Goal: Task Accomplishment & Management: Complete application form

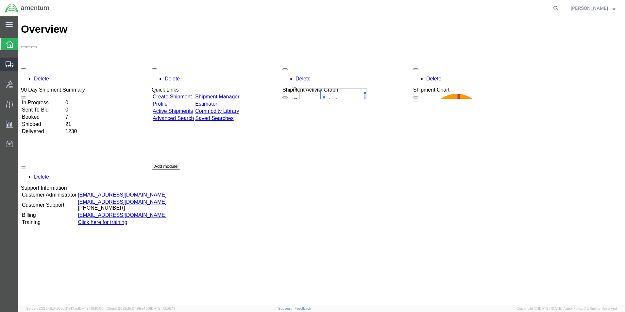
click at [0, 0] on span "Create Shipment" at bounding box center [0, 0] width 0 height 0
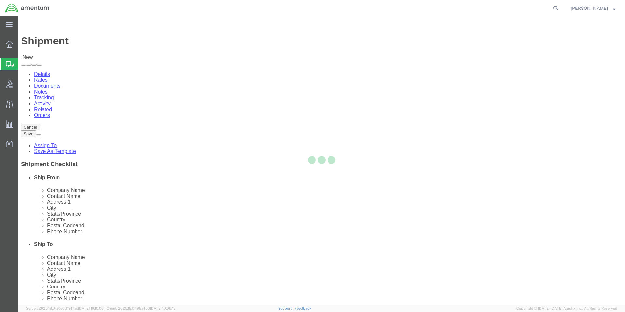
select select
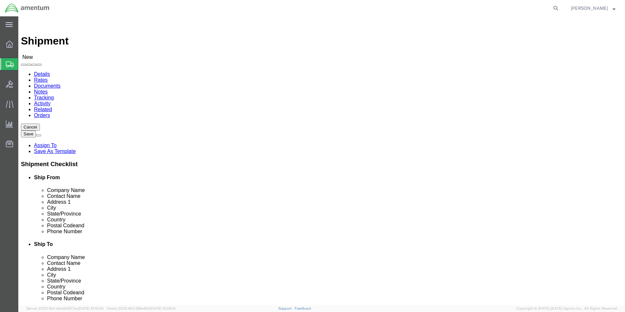
select select "MYPROFILE"
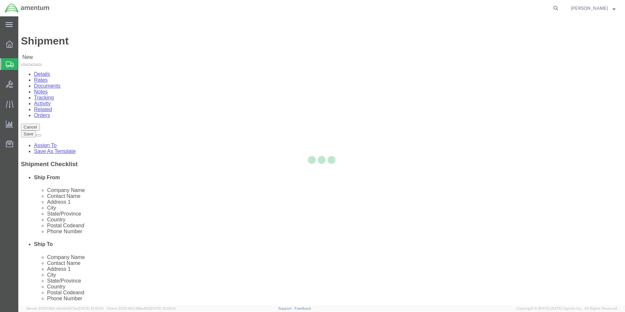
select select "[GEOGRAPHIC_DATA]"
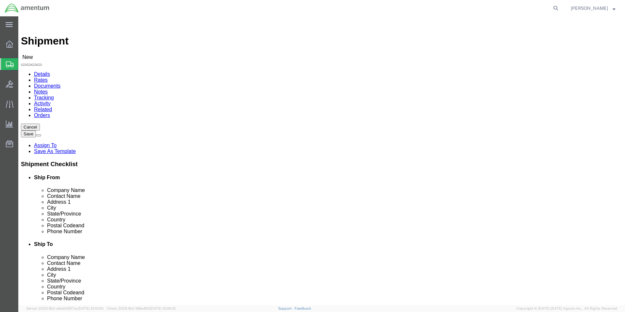
click input "text"
type input "h"
type input "HONEYWELL I"
click p "- HONEYWELL INTERNATIONAL INC - ([PERSON_NAME] / [PERSON_NAME] / NAVDATA N19C5)…"
select select "AZ"
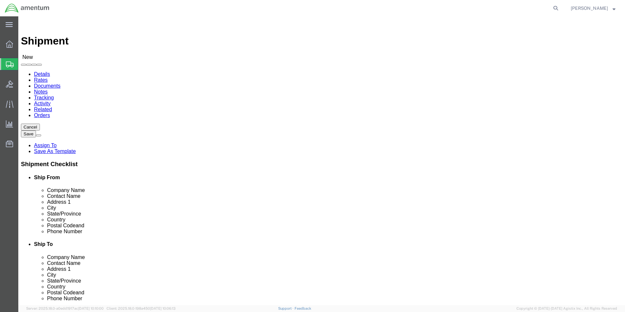
type input "HONEYWELL INTERNATIONAL INC"
drag, startPoint x: 356, startPoint y: 210, endPoint x: 321, endPoint y: 209, distance: 35.3
click div "Postal Code"
click input "text"
type input "602-365-7024"
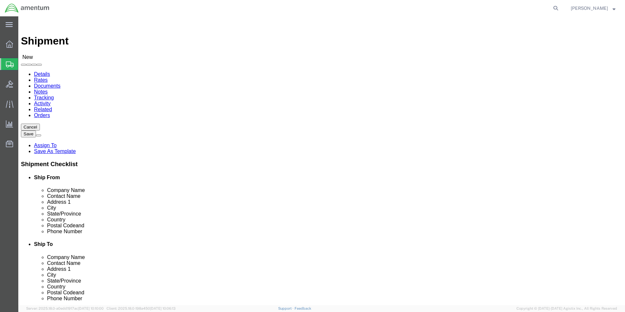
type input "5"
click input "text"
type input "NAVDATA N19C5"
click input "text"
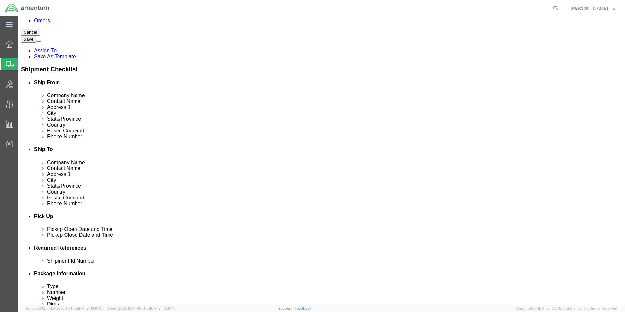
scroll to position [131, 0]
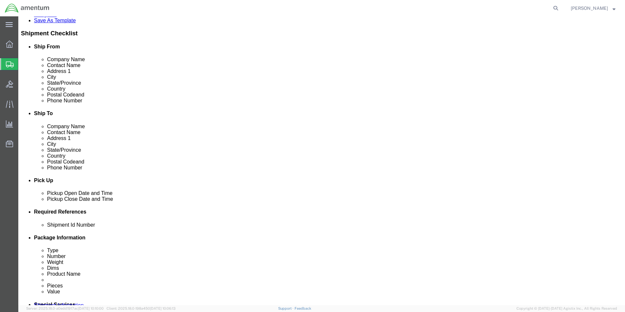
type input "GARY.J.TURNER@ASSOCIATES.CBP.DHS.GOV"
click div "Sep 05 2025 10:00 AM"
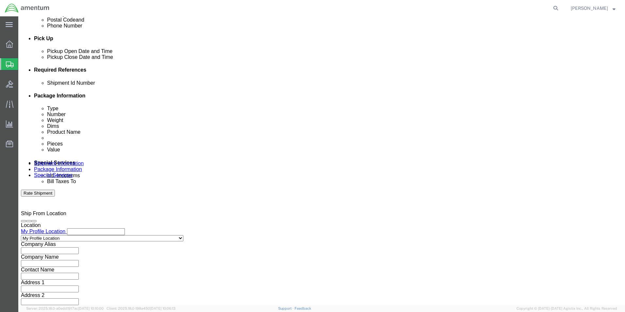
type input "2:30 PM"
click div "Mode Select Air Less than Truckload Multi-Leg Ocean Freight Rail Small Parcel T…"
click div "Shipment Id Number"
click input "text"
type input "9525"
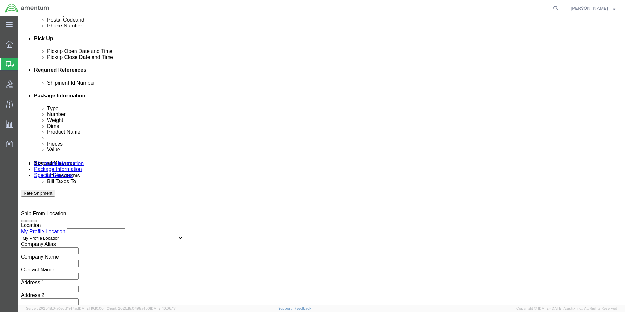
click button "Add reference"
click select "Select Account Type Activity ID Airline Appointment Number ASN Batch Request # …"
select select "DEPT"
click select "Select Account Type Activity ID Airline Appointment Number ASN Batch Request # …"
type input "CBP"
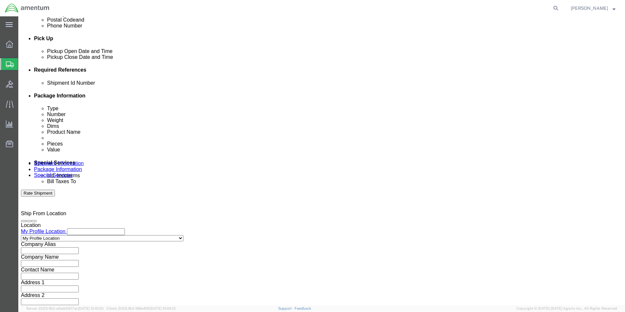
click button "Add reference"
click select "Select Account Type Activity ID Airline Appointment Number ASN Batch Request # …"
select select "CUSTREF"
click select "Select Account Type Activity ID Airline Appointment Number ASN Batch Request # …"
type input "DATA CARD"
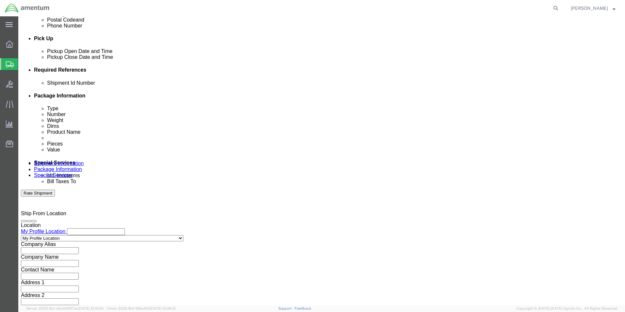
click select "Select Air Less than Truckload Multi-Leg Ocean Freight Rail Small Parcel Truckl…"
select select "SMAL"
click select "Select Air Less than Truckload Multi-Leg Ocean Freight Rail Small Parcel Truckl…"
click div
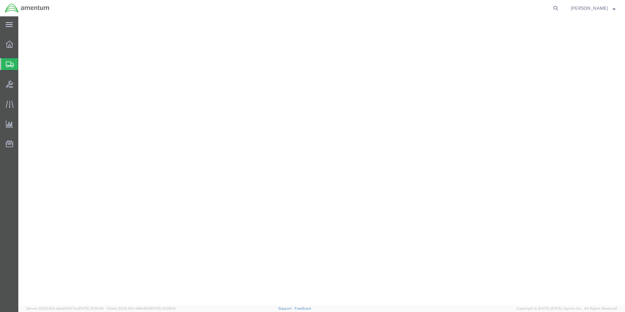
select select
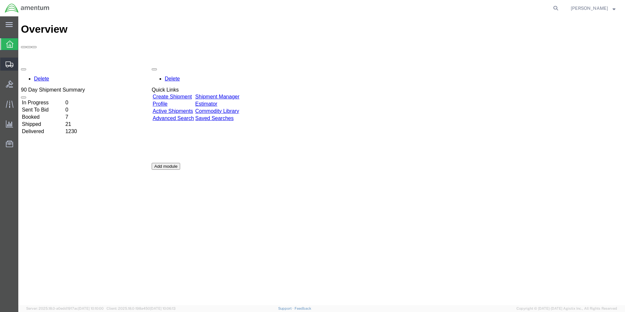
click at [0, 0] on span "Shipment Manager" at bounding box center [0, 0] width 0 height 0
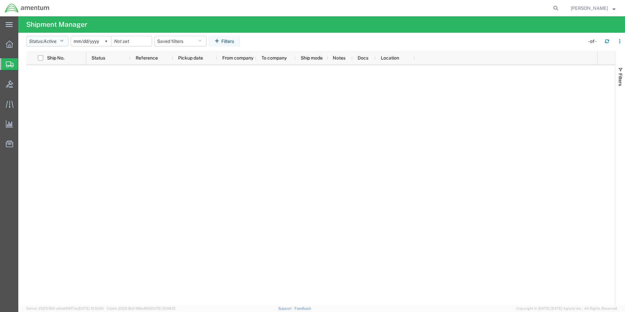
click at [61, 42] on button "Status: Active" at bounding box center [47, 41] width 42 height 10
click at [45, 65] on span "Active" at bounding box center [64, 66] width 76 height 10
click at [63, 40] on icon "button" at bounding box center [62, 41] width 4 height 5
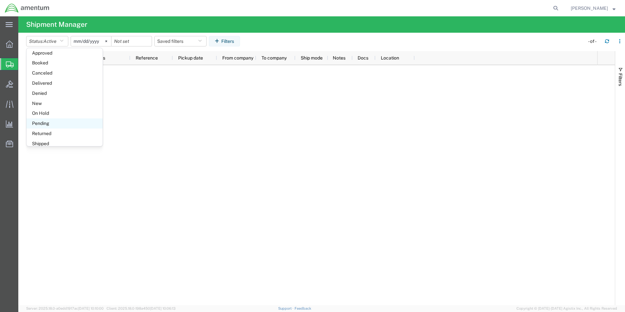
click at [43, 124] on span "Pending" at bounding box center [64, 123] width 76 height 10
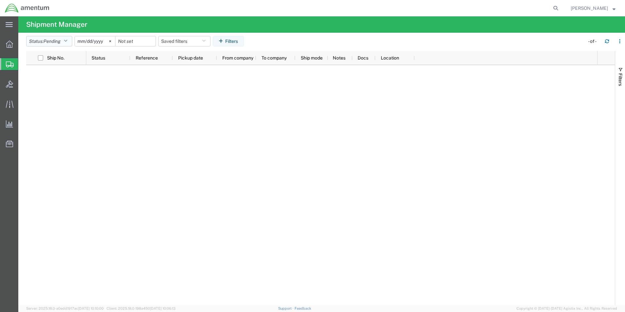
click at [67, 40] on icon "button" at bounding box center [66, 41] width 4 height 5
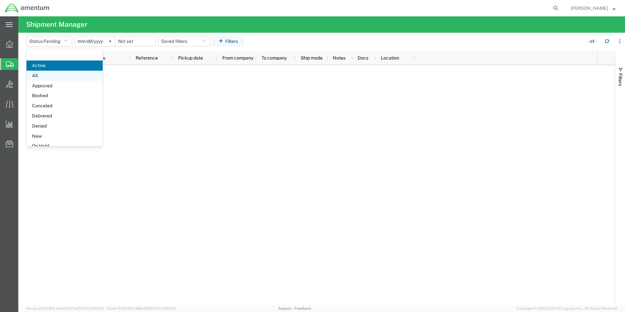
click at [41, 73] on span "All" at bounding box center [64, 76] width 76 height 10
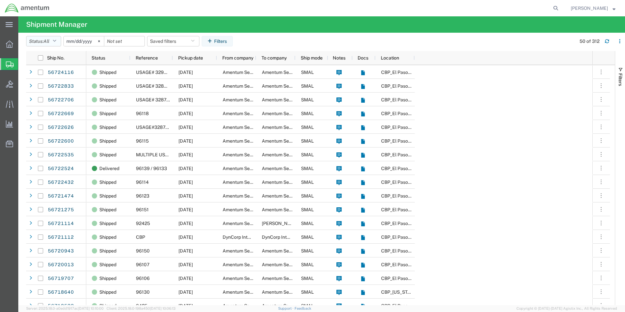
click at [56, 39] on icon "button" at bounding box center [55, 41] width 4 height 5
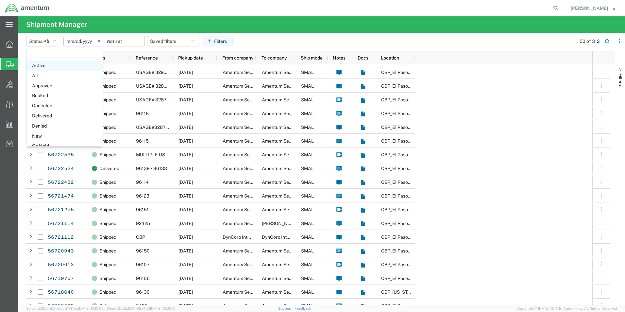
click at [47, 66] on span "Active" at bounding box center [64, 66] width 76 height 10
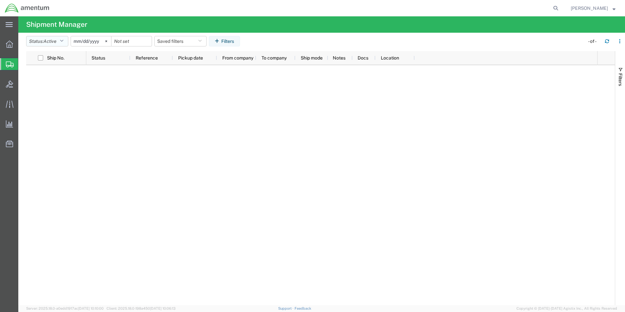
click at [63, 42] on icon "button" at bounding box center [62, 41] width 4 height 5
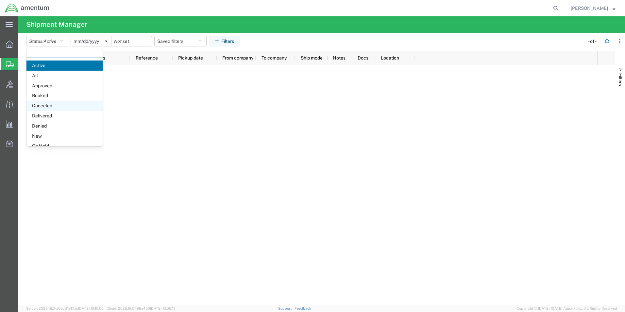
scroll to position [33, 0]
click at [41, 104] on span "New" at bounding box center [64, 103] width 76 height 10
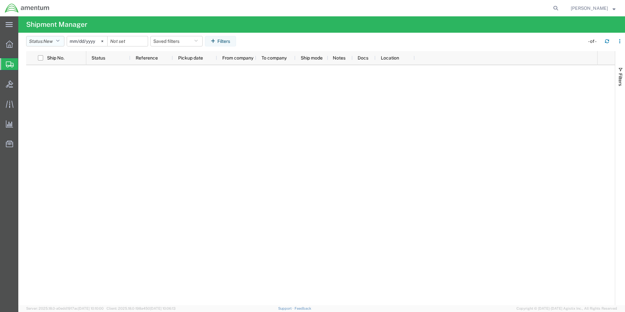
click at [59, 40] on icon "button" at bounding box center [58, 41] width 4 height 5
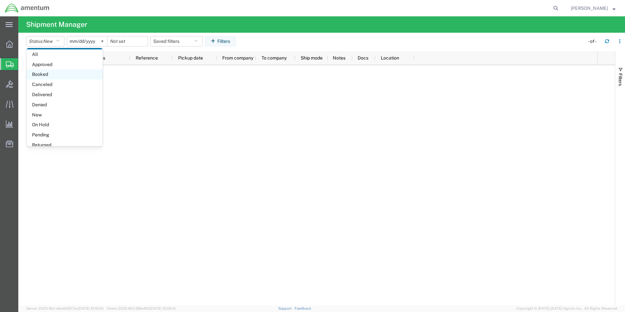
scroll to position [33, 0]
click at [40, 112] on span "On Hold" at bounding box center [64, 113] width 76 height 10
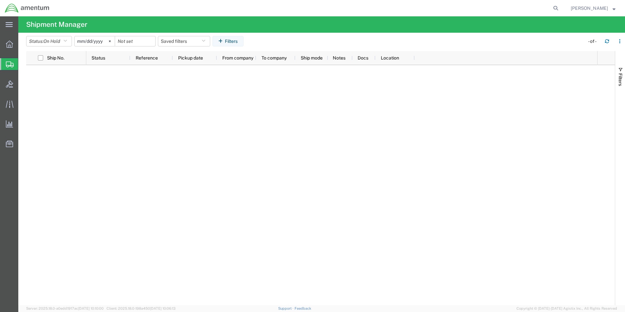
click at [87, 40] on input "[DATE]" at bounding box center [95, 41] width 40 height 10
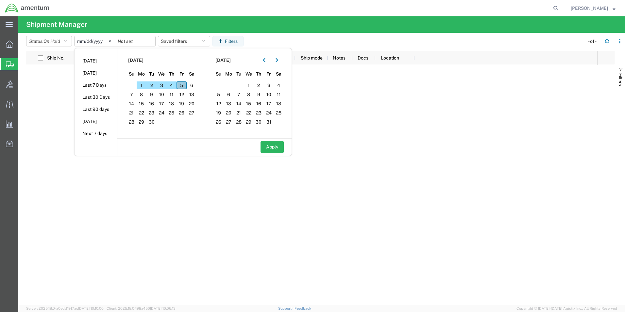
click at [184, 84] on span "5" at bounding box center [182, 85] width 10 height 8
click at [271, 147] on button "Apply" at bounding box center [272, 147] width 23 height 12
type input "[DATE]"
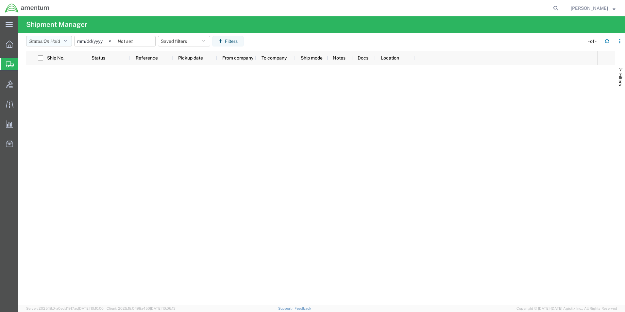
click at [67, 40] on icon "button" at bounding box center [65, 41] width 4 height 5
click at [42, 65] on span "Active" at bounding box center [64, 66] width 76 height 10
click at [63, 40] on icon "button" at bounding box center [62, 41] width 4 height 5
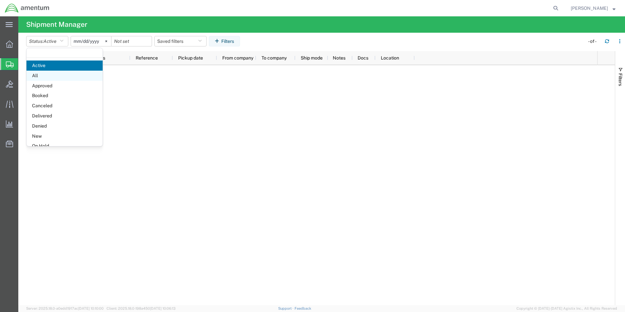
click at [43, 75] on span "All" at bounding box center [64, 76] width 76 height 10
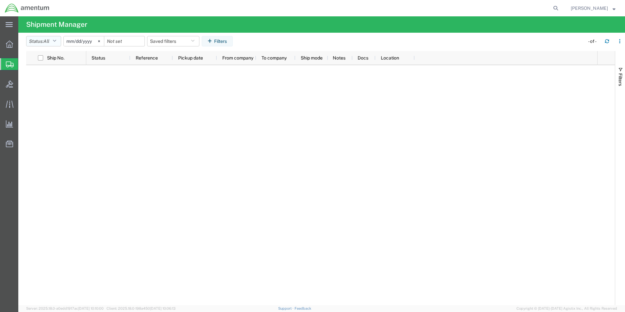
click at [56, 41] on icon "button" at bounding box center [55, 41] width 4 height 5
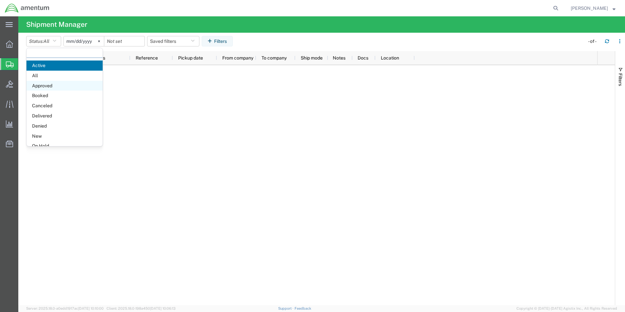
scroll to position [33, 0]
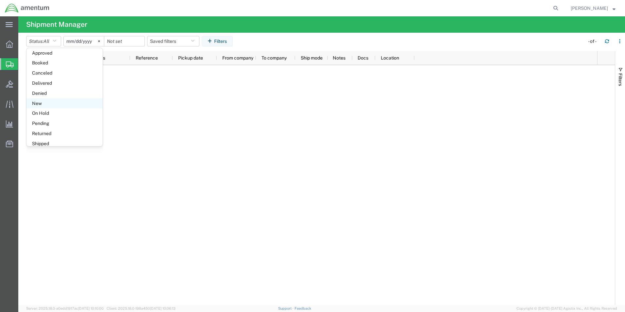
click at [34, 104] on span "New" at bounding box center [64, 103] width 76 height 10
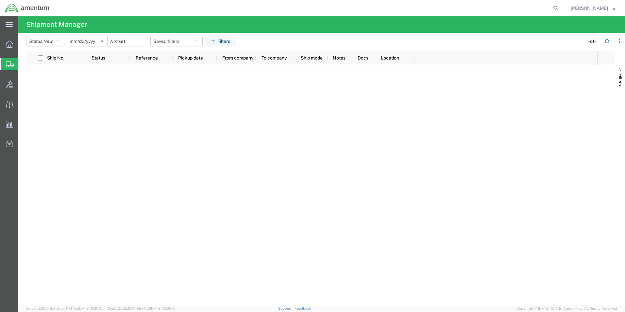
click at [0, 0] on span "Shipment Manager" at bounding box center [0, 0] width 0 height 0
click at [0, 0] on span "Create Shipment" at bounding box center [0, 0] width 0 height 0
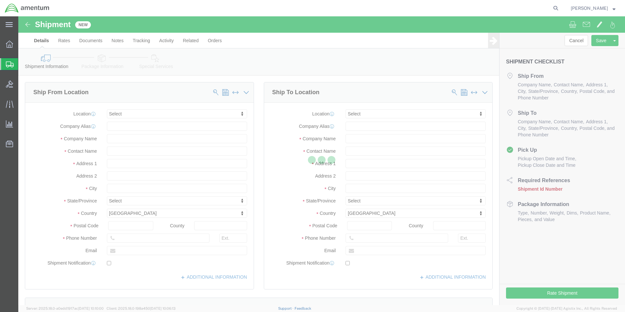
select select
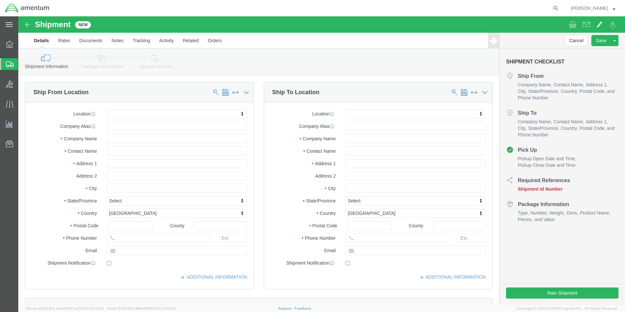
click link "Details"
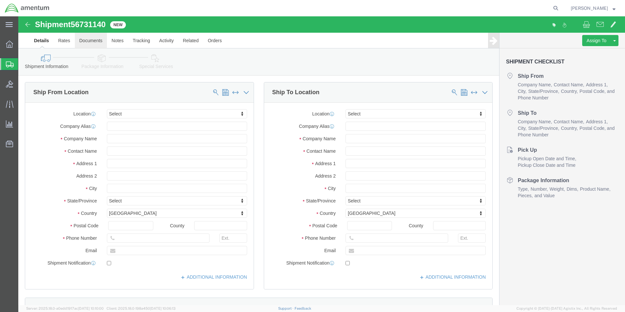
click link "Documents"
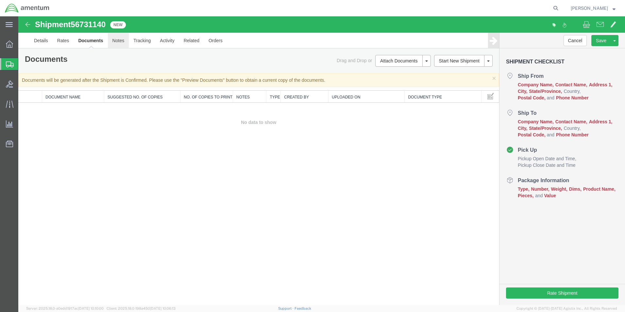
click at [121, 39] on link "Notes" at bounding box center [118, 41] width 21 height 16
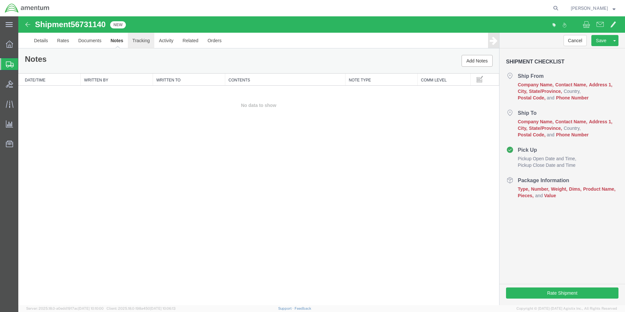
click at [139, 40] on link "Tracking" at bounding box center [141, 41] width 26 height 16
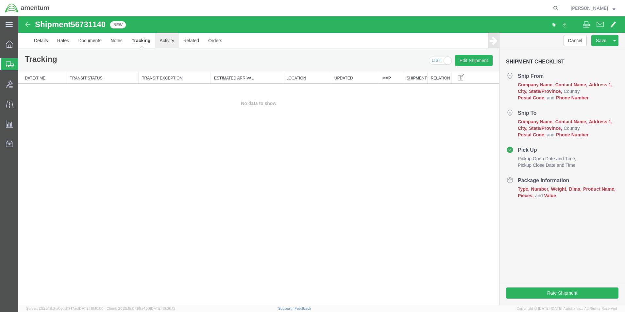
click at [166, 40] on link "Activity" at bounding box center [167, 41] width 24 height 16
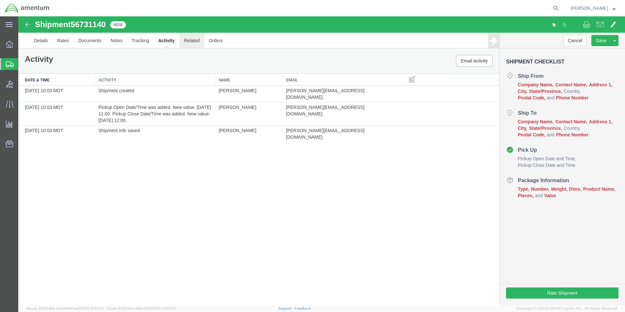
click at [192, 40] on link "Related" at bounding box center [192, 41] width 25 height 16
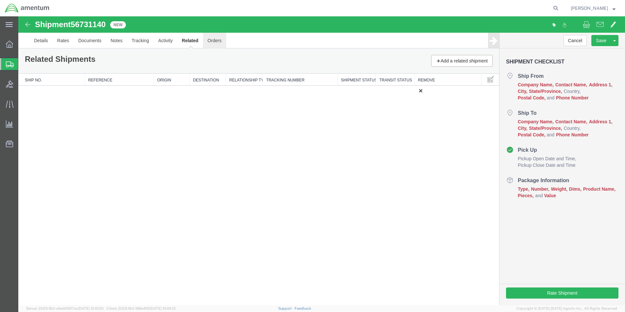
click at [215, 41] on link "Orders" at bounding box center [214, 41] width 23 height 16
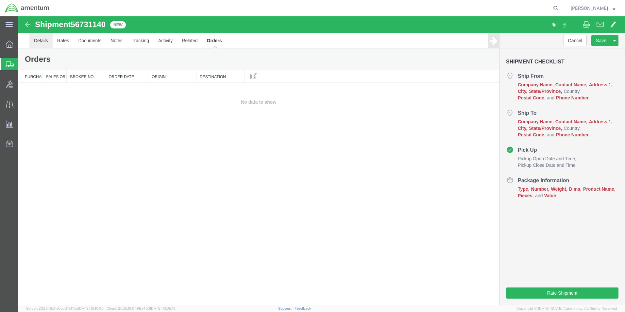
click at [40, 38] on link "Details" at bounding box center [40, 41] width 23 height 16
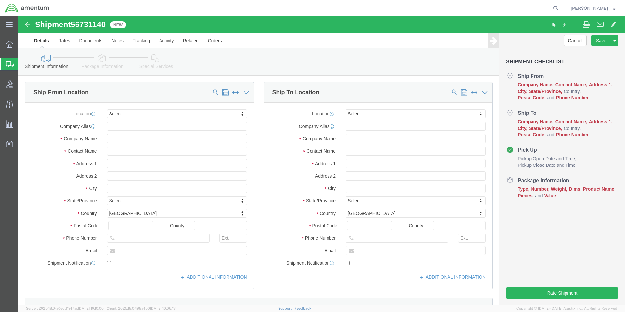
click span "New"
click img
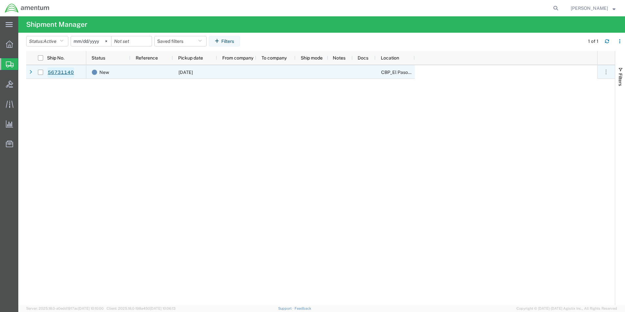
click at [48, 71] on link "56731140" at bounding box center [60, 72] width 27 height 10
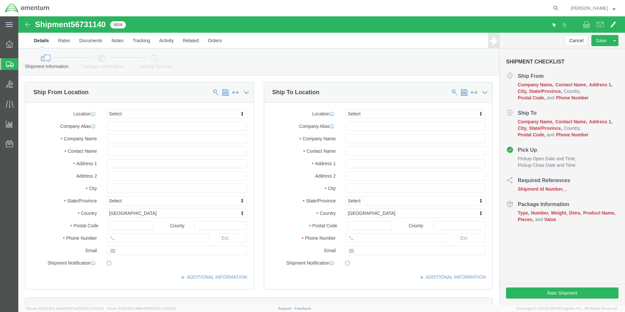
select select
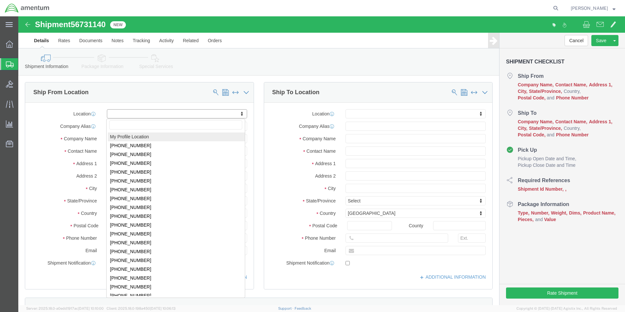
select select "MYPROFILE"
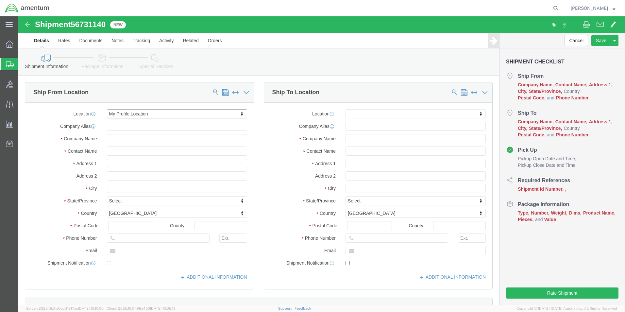
select select "[GEOGRAPHIC_DATA]"
click input "text"
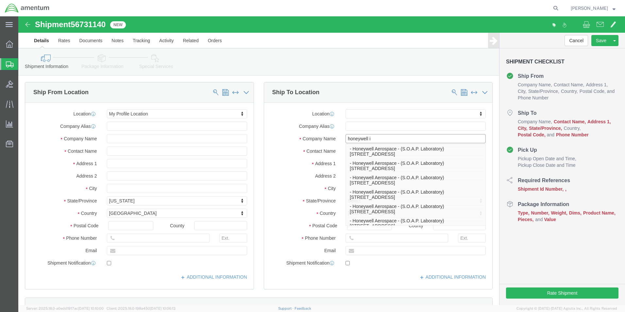
type input "honeywell in"
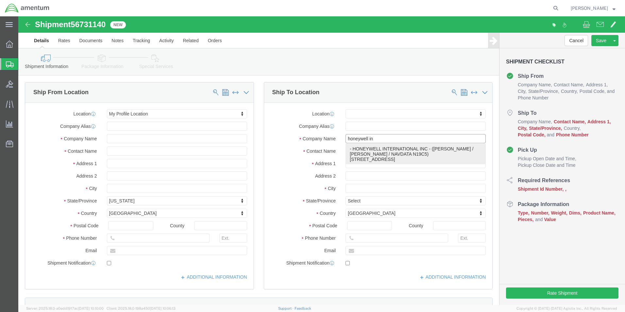
click p "- HONEYWELL INTERNATIONAL INC - ([PERSON_NAME] / [PERSON_NAME] / NAVDATA N19C5)…"
select select "AZ"
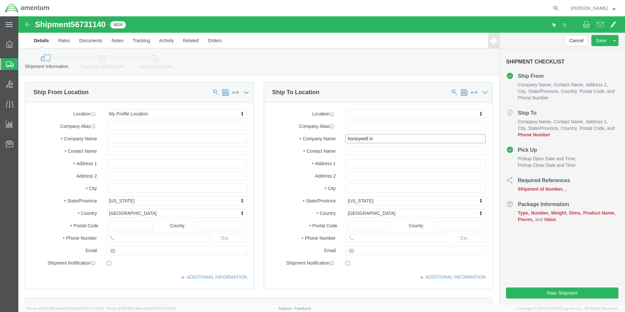
type input "HONEYWELL INTERNATIONAL INC"
click input "text"
type input "NAVDATA N19C5"
click input "text"
type input "[PHONE_NUMBER]"
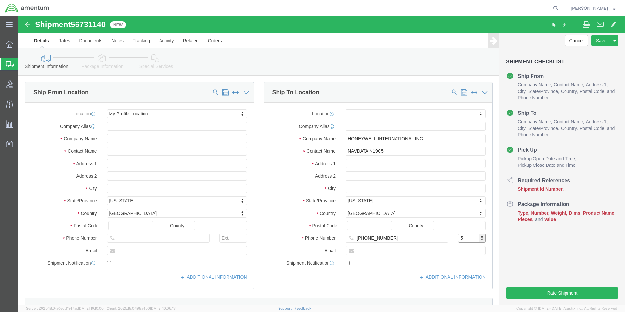
type input "5"
type input "[PERSON_NAME][EMAIL_ADDRESS][PERSON_NAME][DOMAIN_NAME]"
checkbox input "true"
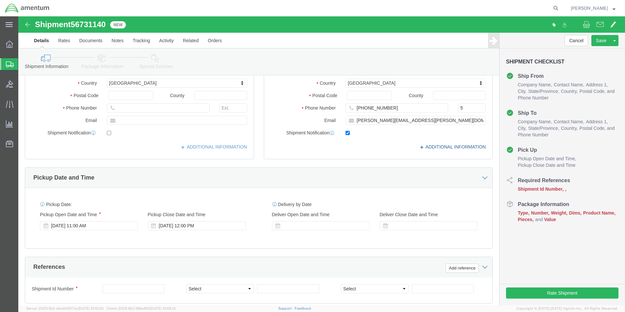
scroll to position [131, 0]
click div "[DATE] 11:00 AM"
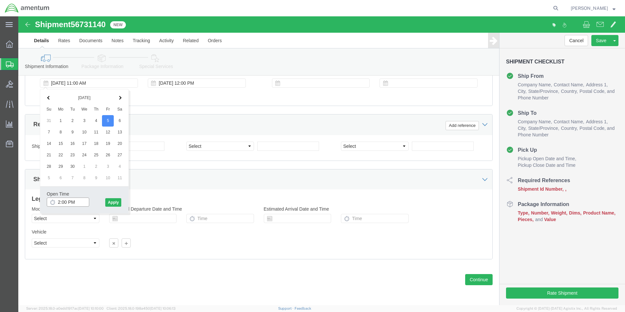
type input "2:30 PM"
click div "Shipping Mode (Optional)"
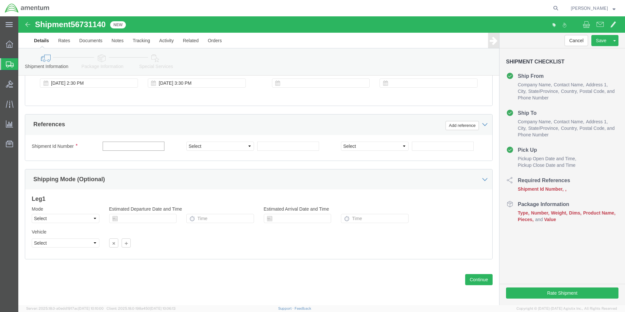
click input "text"
type input "9525"
click select "Select Account Type Activity ID Airline Appointment Number ASN Batch Request # …"
select select "DEPT"
click select "Select Account Type Activity ID Airline Appointment Number ASN Batch Request # …"
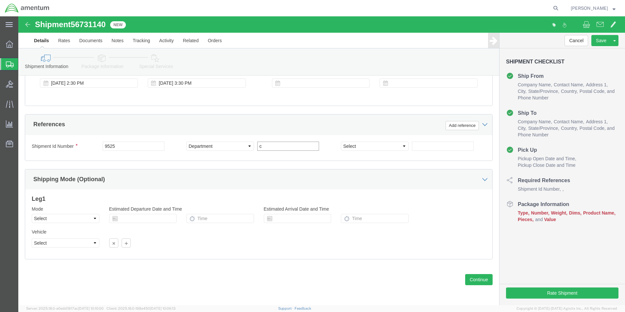
type input "CBP"
click select "Select Account Type Activity ID Airline Appointment Number ASN Batch Request # …"
select select "CUSTREF"
click select "Select Account Type Activity ID Airline Appointment Number ASN Batch Request # …"
click input "text"
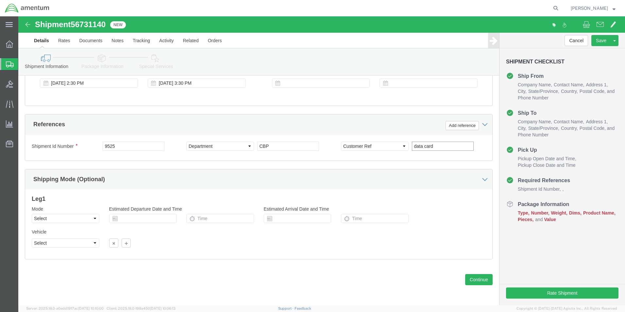
type input "data card"
click select "Select Air Less than Truckload Multi-Leg Ocean Freight Rail Small Parcel Truckl…"
select select "SMAL"
click select "Select Air Less than Truckload Multi-Leg Ocean Freight Rail Small Parcel Truckl…"
click div
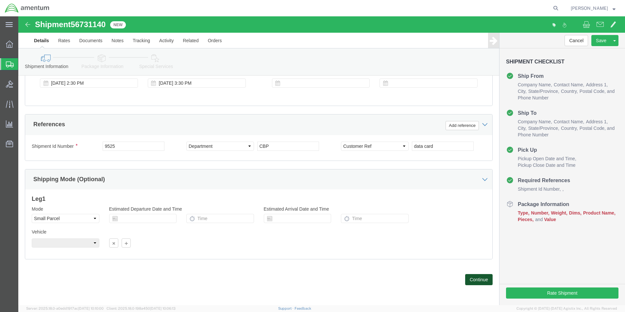
click button "Continue"
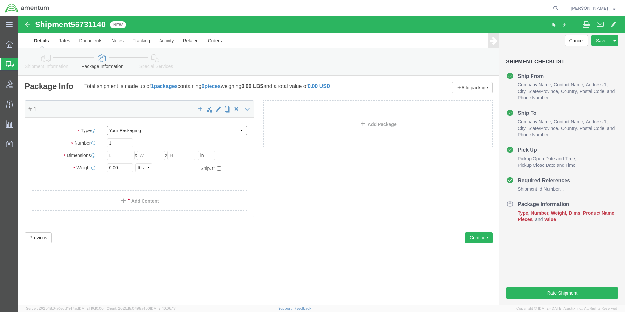
click select "Select Bale(s) Basket(s) Bolt(s) Bottle(s) Buckets Bulk Bundle(s) Can(s) Cardbo…"
select select "ENV"
click select "Select Bale(s) Basket(s) Bolt(s) Bottle(s) Buckets Bulk Bundle(s) Can(s) Cardbo…"
type input "9.50"
type input "12.50"
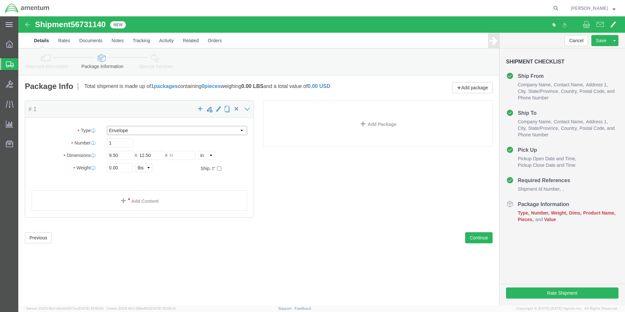
type input "0.25"
type input "1"
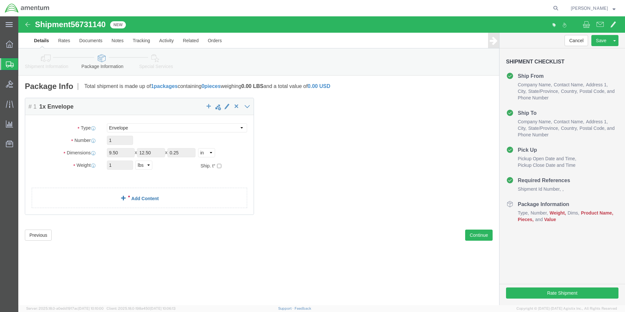
click link "Add Content"
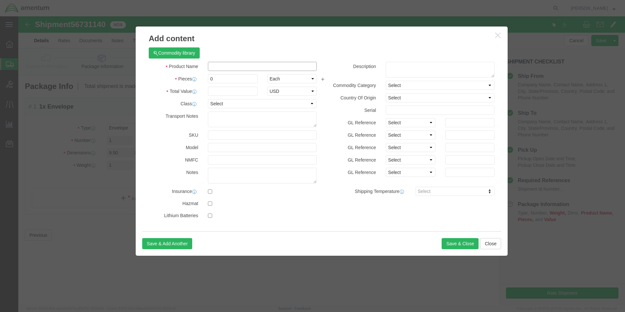
click input "text"
type input "data card"
type input "1"
type input "100.00"
click button "Save & Close"
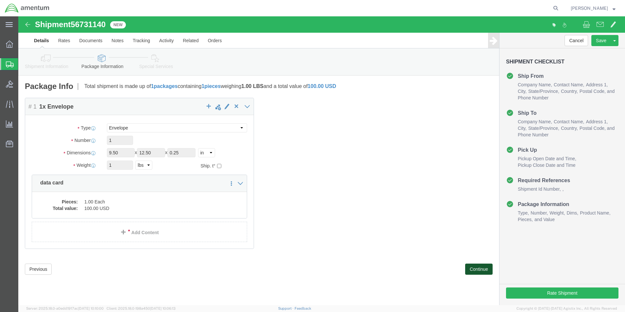
click button "Continue"
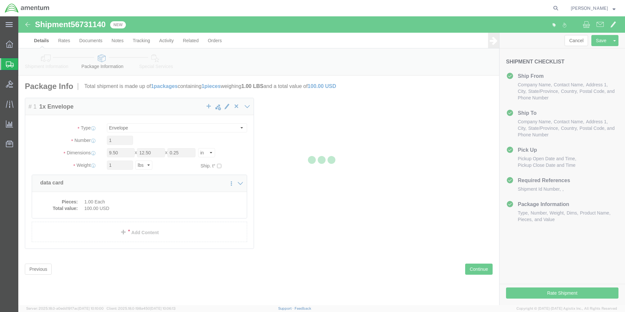
select select
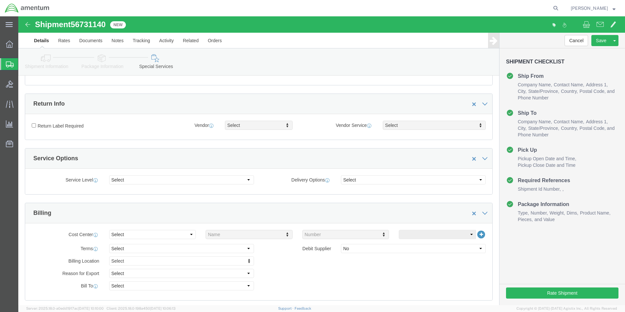
scroll to position [196, 0]
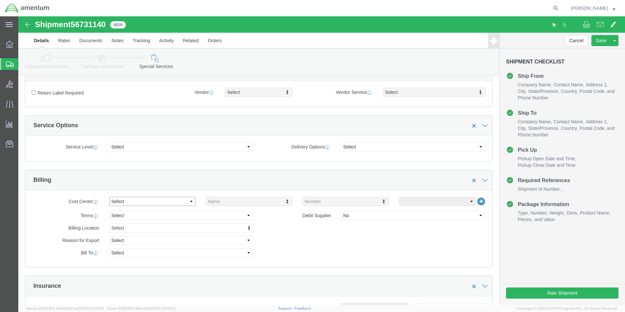
click select "Select Buyer Cost Center Department Operations Number Order Number Sales Person"
select select "COSTCENTER"
click select "Select Buyer Cost Center Department Operations Number Order Number Sales Person"
type input "6118.03.03.2219.000.elp.0000"
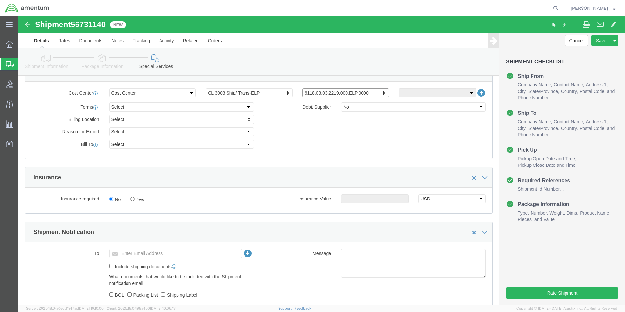
scroll to position [327, 0]
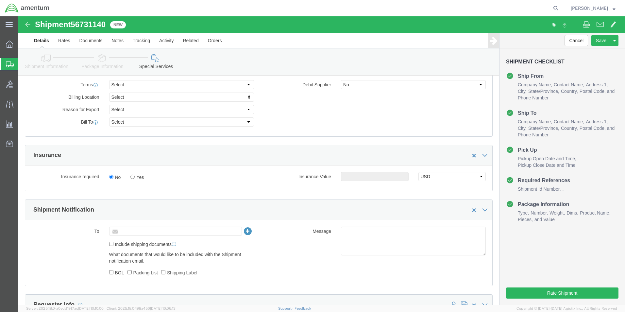
click input "text"
type input "[PERSON_NAME][EMAIL_ADDRESS][PERSON_NAME][DOMAIN_NAME]"
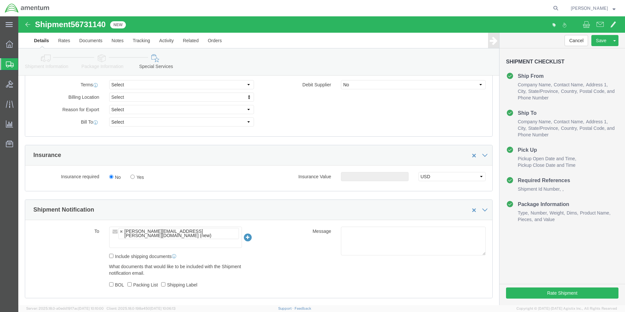
click input "text"
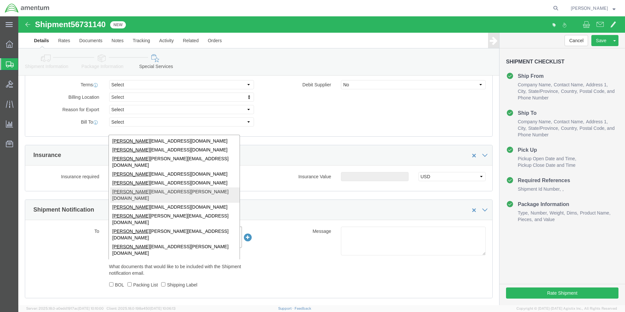
type input "[PERSON_NAME]"
type input "[PERSON_NAME][EMAIL_ADDRESS][PERSON_NAME][DOMAIN_NAME],[PERSON_NAME][DOMAIN_NAM…"
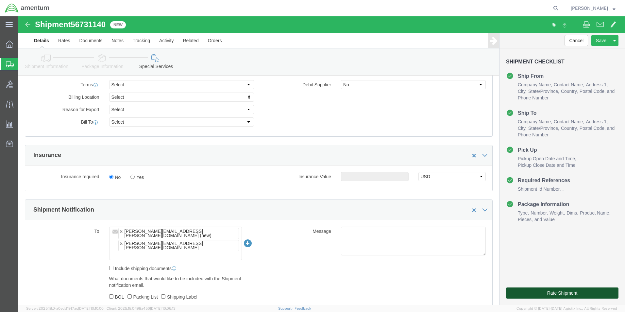
click button "Rate Shipment"
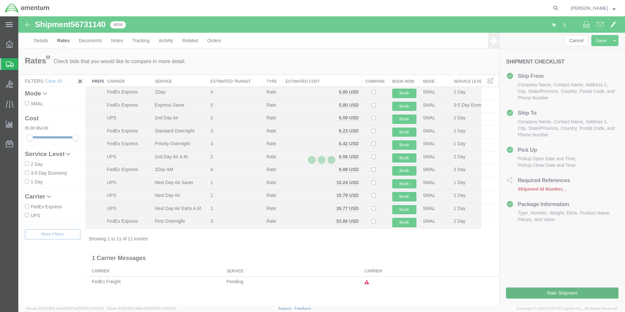
scroll to position [0, 0]
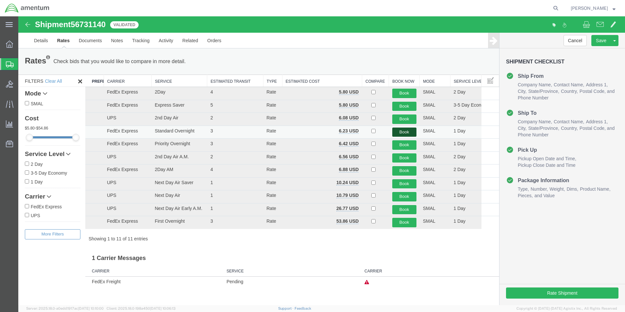
click at [400, 129] on button "Book" at bounding box center [405, 132] width 24 height 9
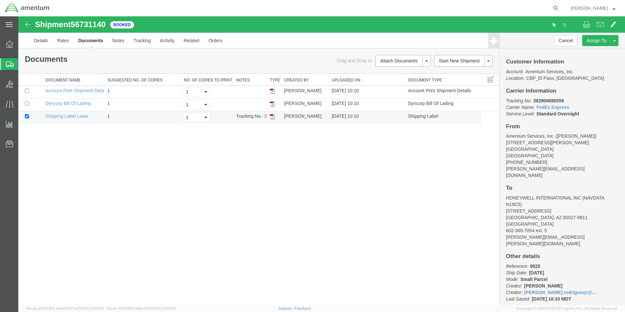
click at [272, 116] on img at bounding box center [272, 116] width 5 height 5
click at [38, 39] on link "Details" at bounding box center [40, 41] width 23 height 16
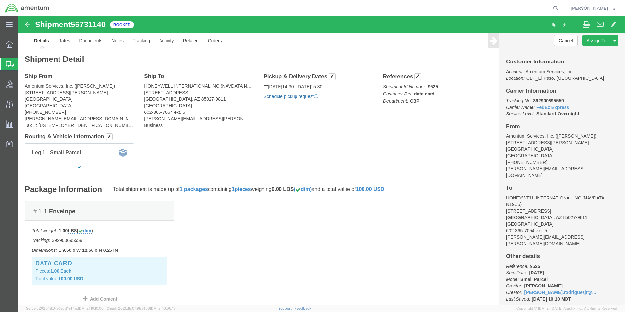
click link "Schedule pickup request"
click at [0, 0] on span "Create Shipment" at bounding box center [0, 0] width 0 height 0
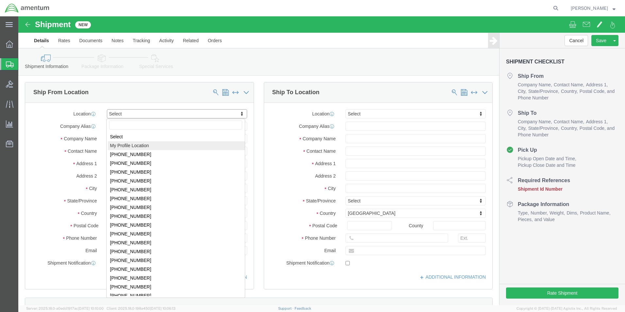
select select "MYPROFILE"
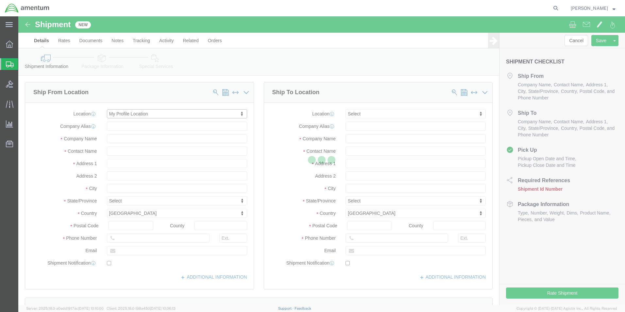
select select "[GEOGRAPHIC_DATA]"
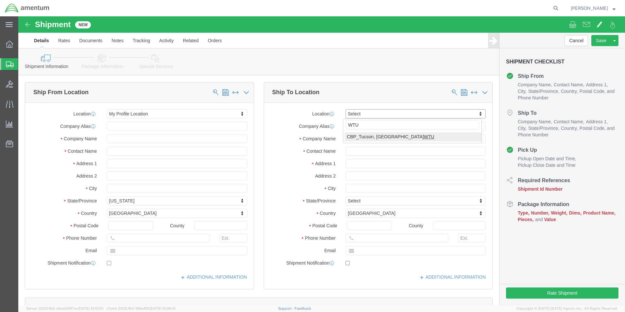
type input "WTU"
select select "49949"
select select "AZ"
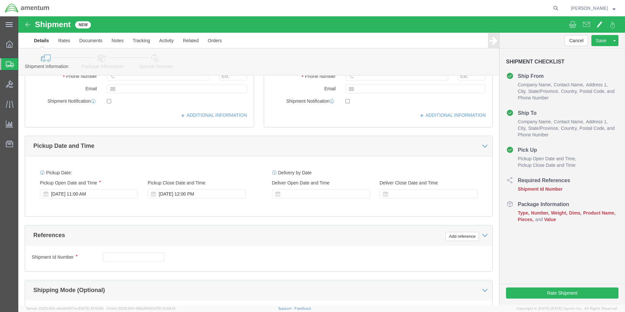
scroll to position [164, 0]
click input "text"
type input "96205"
click button "Add reference"
click select "Select Account Type Activity ID Airline Appointment Number ASN Batch Request # …"
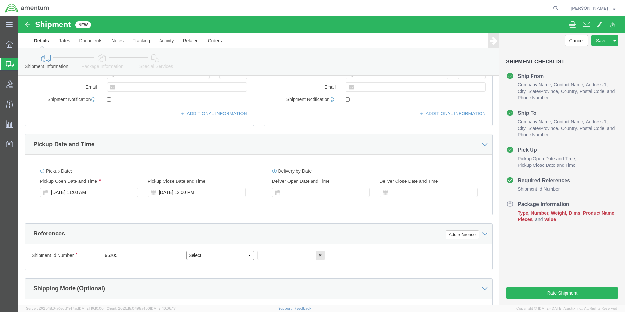
select select "DEPT"
click select "Select Account Type Activity ID Airline Appointment Number ASN Batch Request # …"
type input "CBP"
click button "Add reference"
click select "Select Account Type Activity ID Airline Appointment Number ASN Batch Request # …"
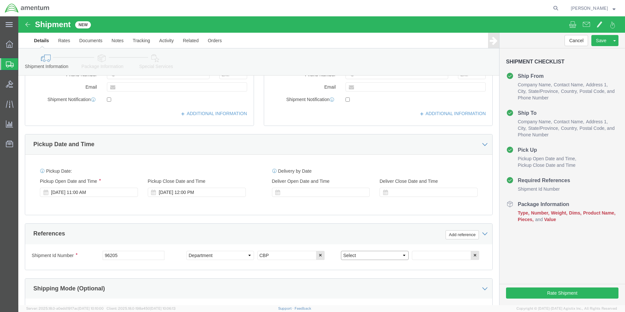
select select "CUSTREF"
click select "Select Account Type Activity ID Airline Appointment Number ASN Batch Request # …"
click input "text"
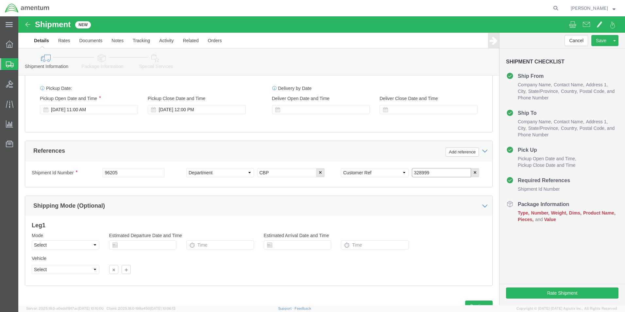
scroll to position [262, 0]
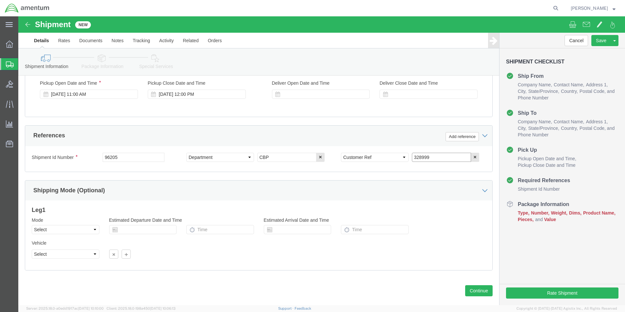
type input "328999"
click select "Select Air Less than Truckload Multi-Leg Ocean Freight Rail Small Parcel Truckl…"
select select "SMAL"
click select "Select Air Less than Truckload Multi-Leg Ocean Freight Rail Small Parcel Truckl…"
click button "Continue"
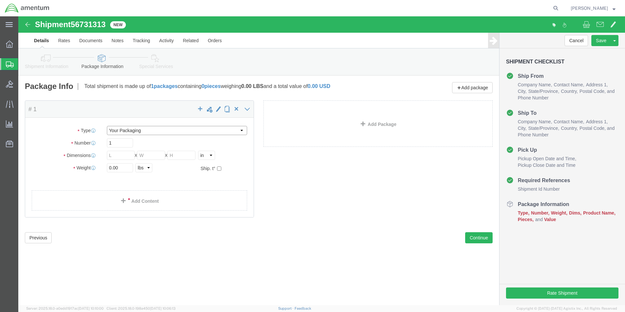
click select "Select Bale(s) Basket(s) Bolt(s) Bottle(s) Buckets Bulk Bundle(s) Can(s) Cardbo…"
select select "MBX"
click select "Select Bale(s) Basket(s) Bolt(s) Bottle(s) Buckets Bulk Bundle(s) Can(s) Cardbo…"
type input "13.00"
type input "11.50"
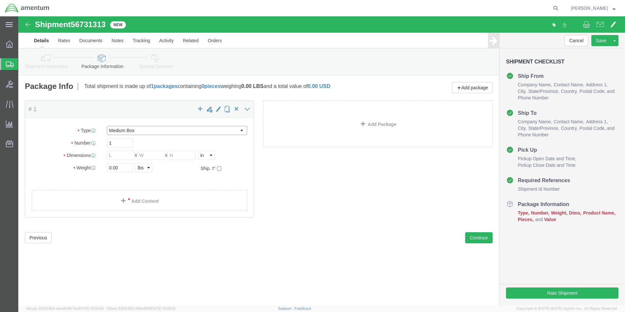
type input "2.50"
drag, startPoint x: 106, startPoint y: 153, endPoint x: 85, endPoint y: 153, distance: 21.3
click div "0.00 Select kgs lbs"
type input "1"
click link "Add Content"
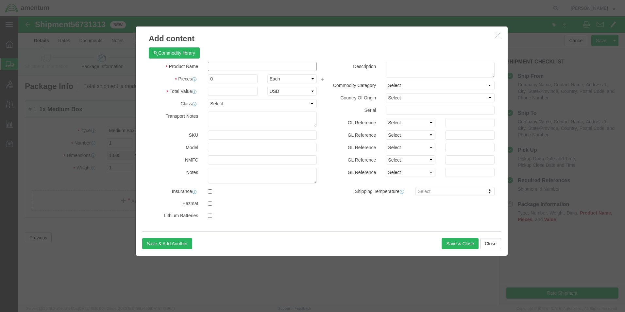
click input "text"
type input "SPACER, [GEOGRAPHIC_DATA]"
type input "1"
type input "100.00"
click button "Save & Close"
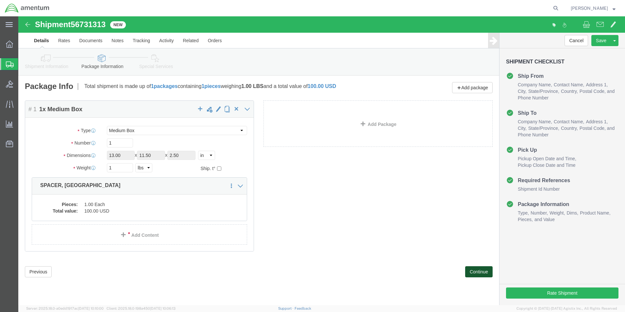
click button "Continue"
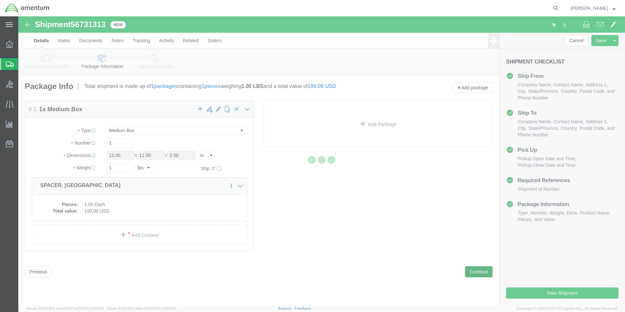
select select
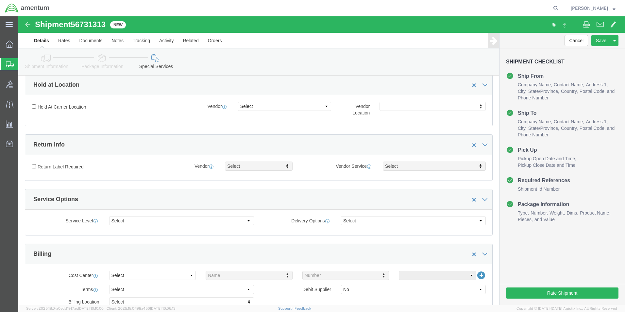
scroll to position [131, 0]
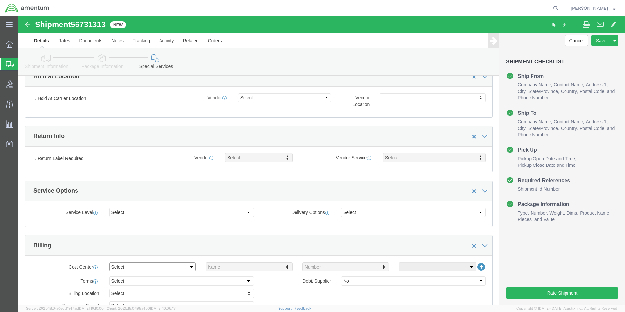
click select "Select Buyer Cost Center Department Operations Number Order Number Sales Person"
select select "COSTCENTER"
click select "Select Buyer Cost Center Department Operations Number Order Number Sales Person"
type input "6118.03.03.2219.000.ELP.0000"
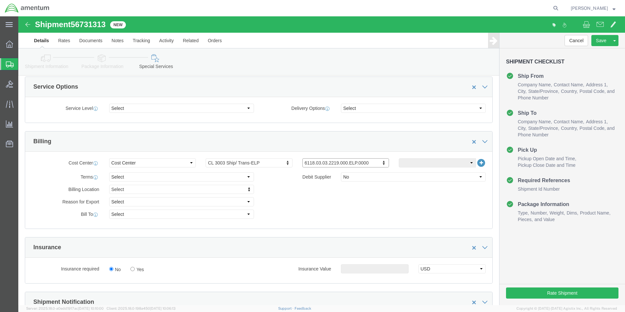
scroll to position [262, 0]
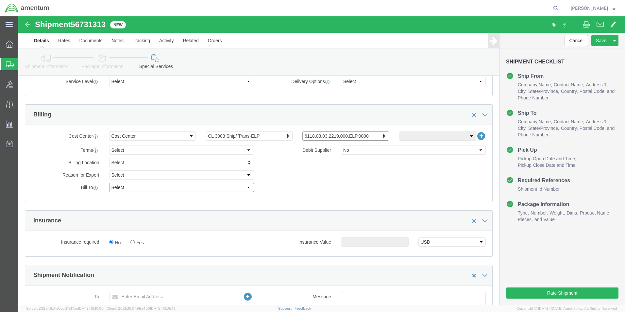
click select "Select Recipient Account Sender/Shipper Third Party Account"
select select "SHIP"
click select "Select Recipient Account Sender/Shipper Third Party Account"
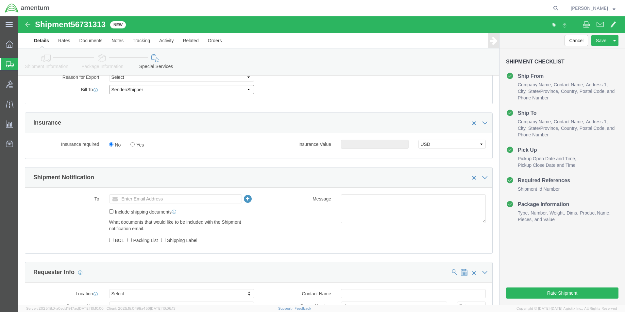
scroll to position [360, 0]
click div "To Enter Email Address Include shipping documents What documents that would lik…"
click input "text"
type input "[PERSON_NAME].[PERSON_NAME]"
type input "[PERSON_NAME][EMAIL_ADDRESS][PERSON_NAME][DOMAIN_NAME]"
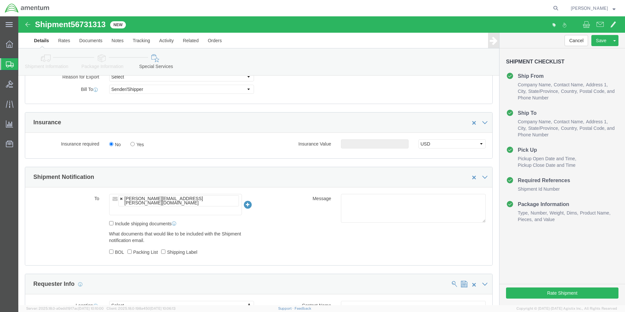
click input "text"
click div "[PERSON_NAME][EMAIL_ADDRESS][PERSON_NAME][DOMAIN_NAME]"
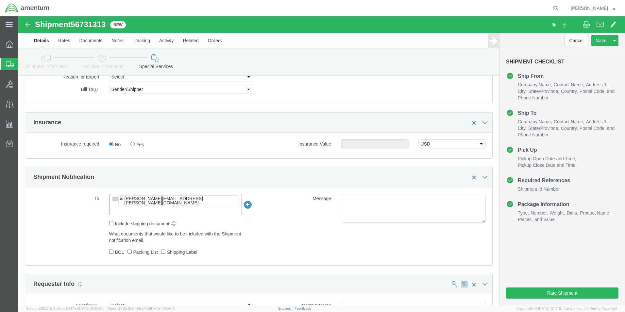
click div "[PERSON_NAME][EMAIL_ADDRESS][PERSON_NAME][DOMAIN_NAME]"
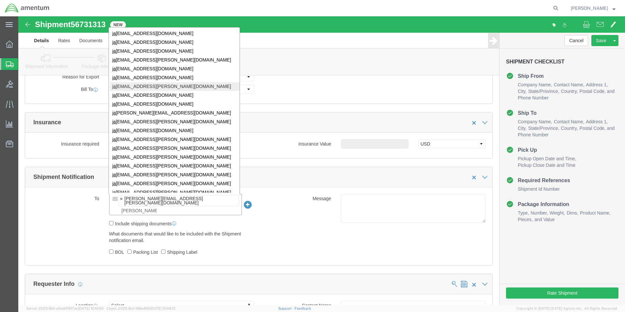
type input "[PERSON_NAME]"
type input "[PERSON_NAME][EMAIL_ADDRESS][PERSON_NAME][DOMAIN_NAME],[PERSON_NAME][DOMAIN_NAM…"
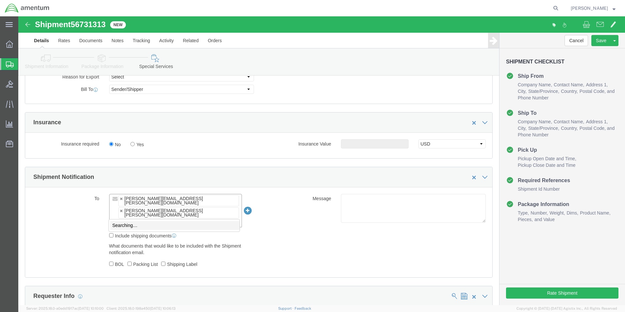
type input "[PERSON_NAME][EMAIL_ADDRESS][PERSON_NAME][DOMAIN_NAME]"
type input "[PERSON_NAME][EMAIL_ADDRESS][PERSON_NAME][DOMAIN_NAME],[PERSON_NAME][DOMAIN_NAM…"
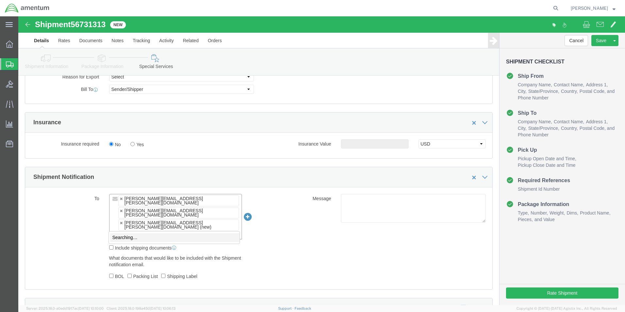
type input "[PERSON_NAME][EMAIL_ADDRESS][PERSON_NAME][DOMAIN_NAME]"
type input "[PERSON_NAME][EMAIL_ADDRESS][PERSON_NAME][DOMAIN_NAME],[PERSON_NAME][DOMAIN_NAM…"
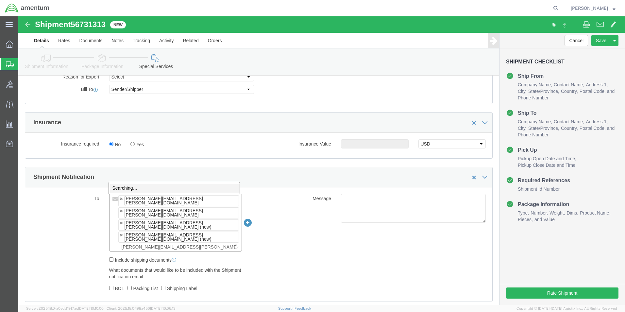
type input "[PERSON_NAME][EMAIL_ADDRESS][PERSON_NAME][DOMAIN_NAME]"
type input "[PERSON_NAME][EMAIL_ADDRESS][PERSON_NAME][DOMAIN_NAME],[PERSON_NAME][DOMAIN_NAM…"
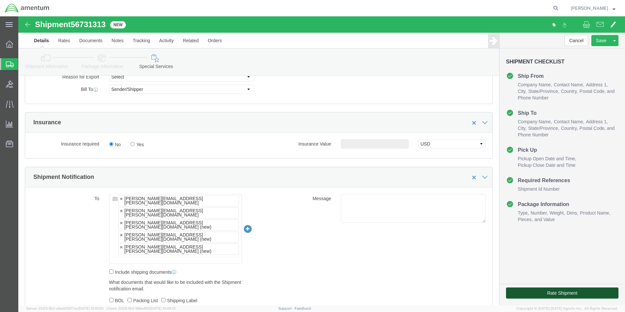
click button "Rate Shipment"
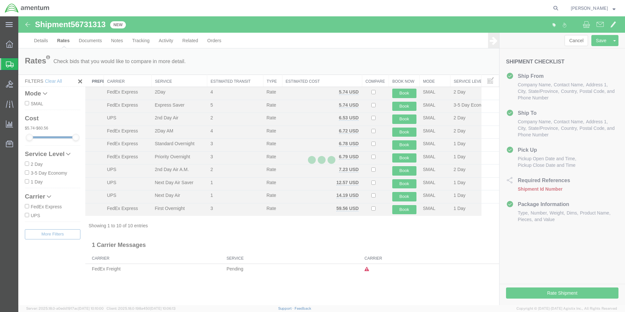
scroll to position [0, 0]
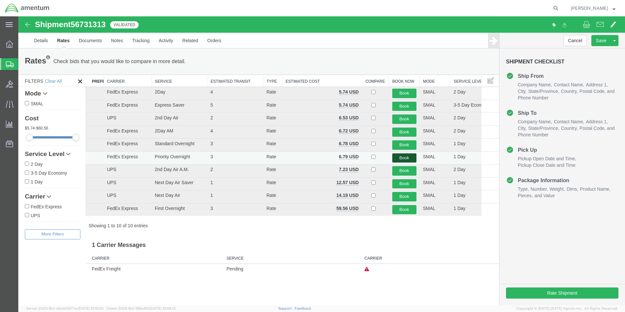
click at [402, 158] on button "Book" at bounding box center [405, 157] width 24 height 9
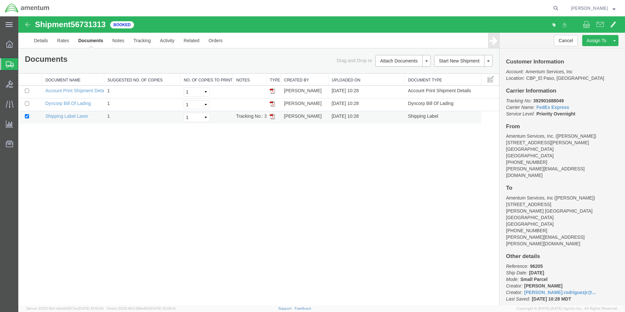
drag, startPoint x: 31, startPoint y: 299, endPoint x: 272, endPoint y: 115, distance: 303.3
click at [272, 115] on img at bounding box center [272, 116] width 5 height 5
